Goal: Task Accomplishment & Management: Manage account settings

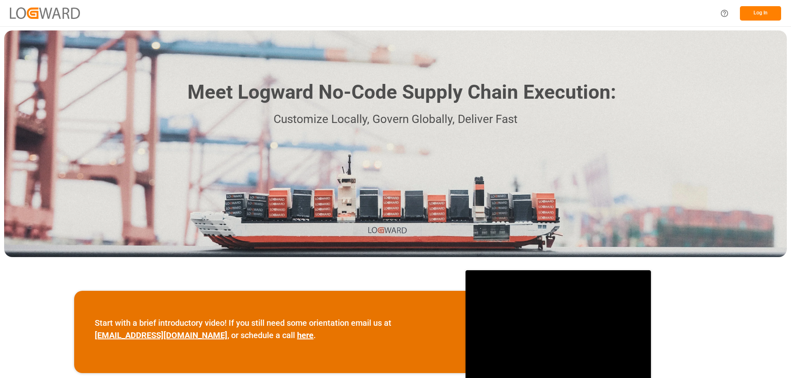
click at [764, 12] on button "Log In" at bounding box center [760, 13] width 41 height 14
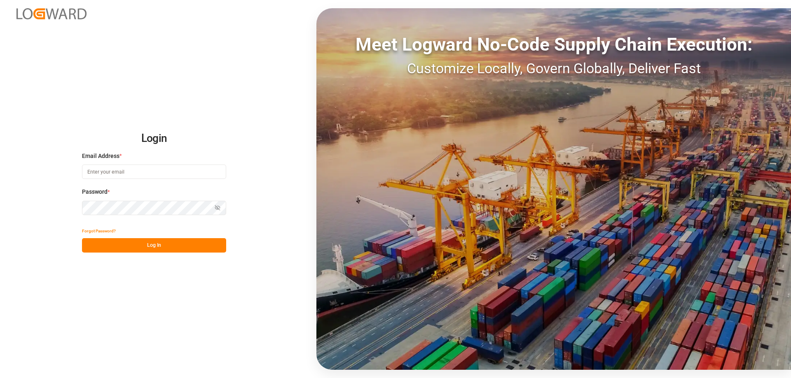
type input "[PERSON_NAME][EMAIL_ADDRESS][DOMAIN_NAME]"
click at [159, 249] on button "Log In" at bounding box center [154, 245] width 144 height 14
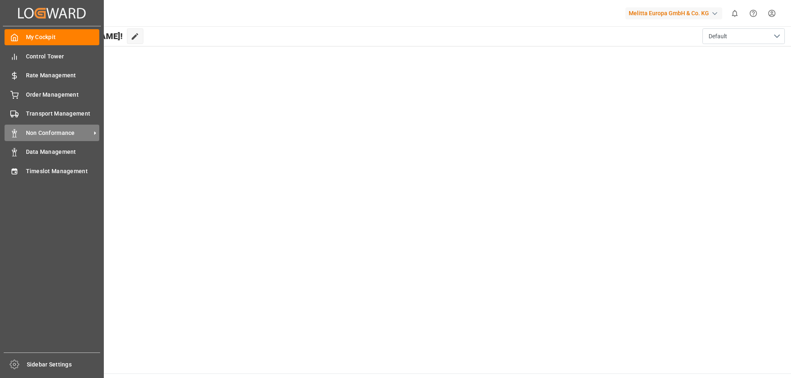
click at [65, 130] on span "Non Conformance" at bounding box center [58, 133] width 65 height 9
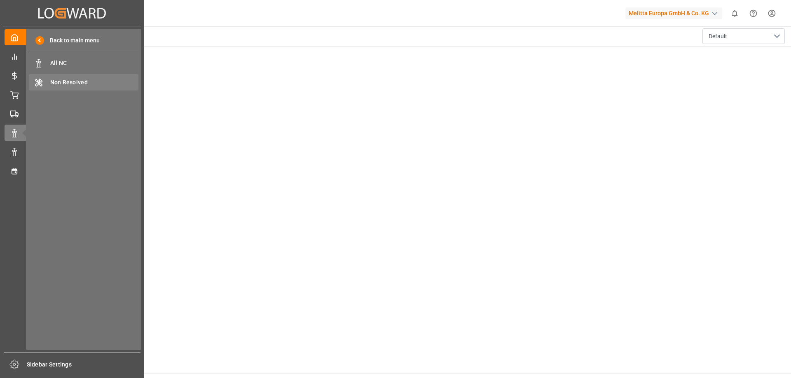
click at [86, 81] on span "Non Resolved" at bounding box center [94, 82] width 89 height 9
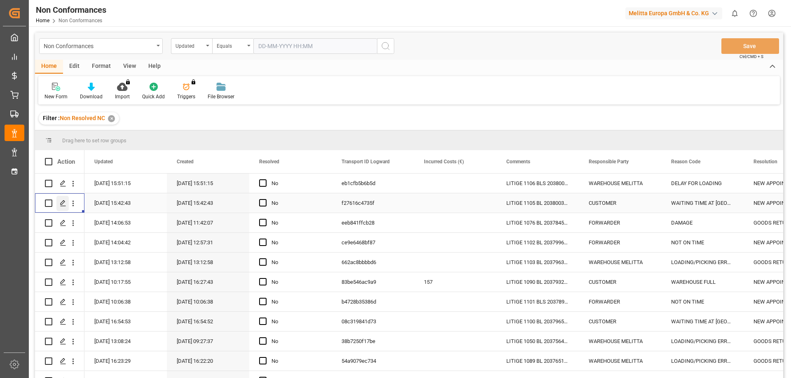
click at [64, 201] on polygon "Press SPACE to select this row." at bounding box center [63, 203] width 4 height 4
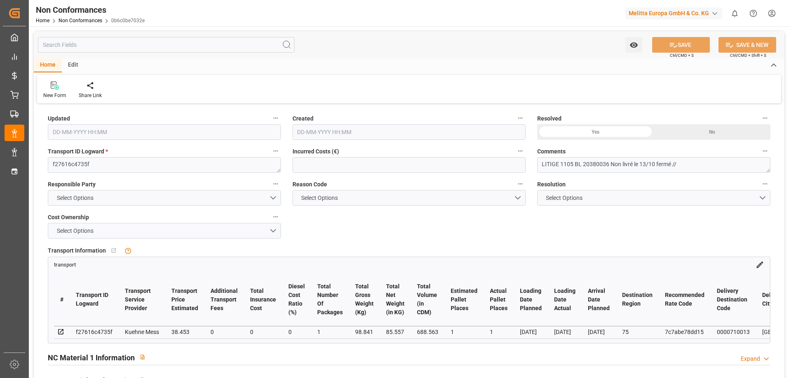
type input "[DATE] 13:42"
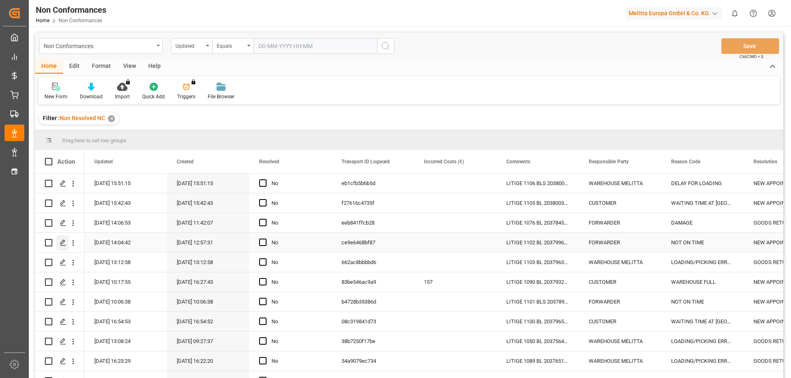
click at [65, 243] on icon "Press SPACE to select this row." at bounding box center [63, 243] width 7 height 7
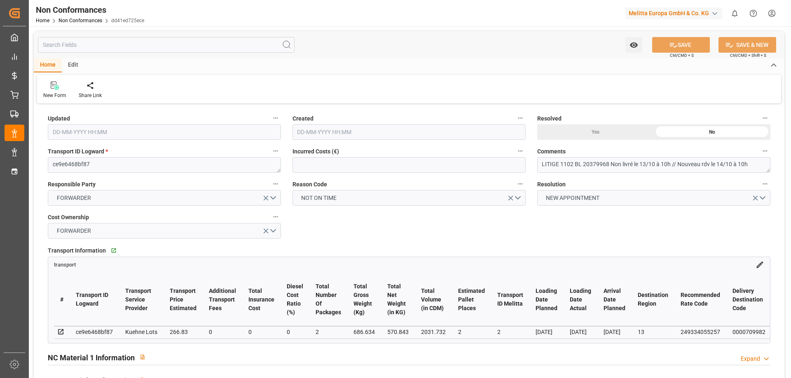
type input "[DATE] 12:04"
type input "[DATE] 10:57"
drag, startPoint x: 148, startPoint y: 343, endPoint x: 196, endPoint y: 343, distance: 47.8
click at [196, 343] on div "# Transport ID Logward Transport Service Provider Transport Price Estimated Add…" at bounding box center [408, 306] width 721 height 74
drag, startPoint x: 154, startPoint y: 342, endPoint x: 202, endPoint y: 344, distance: 48.6
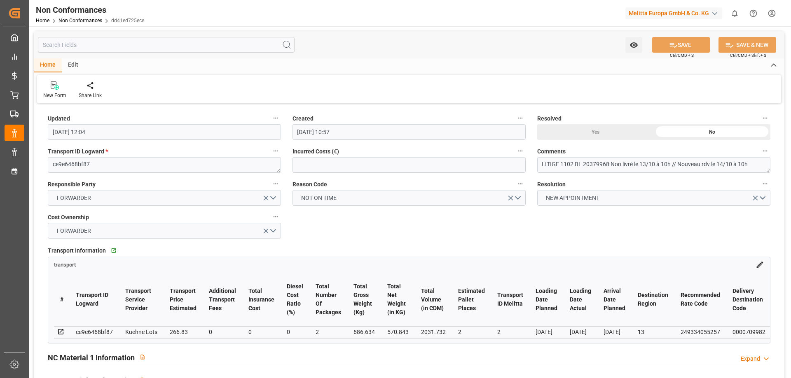
click at [202, 343] on div "# Transport ID Logward Transport Service Provider Transport Price Estimated Add…" at bounding box center [408, 306] width 721 height 74
